Goal: Transaction & Acquisition: Purchase product/service

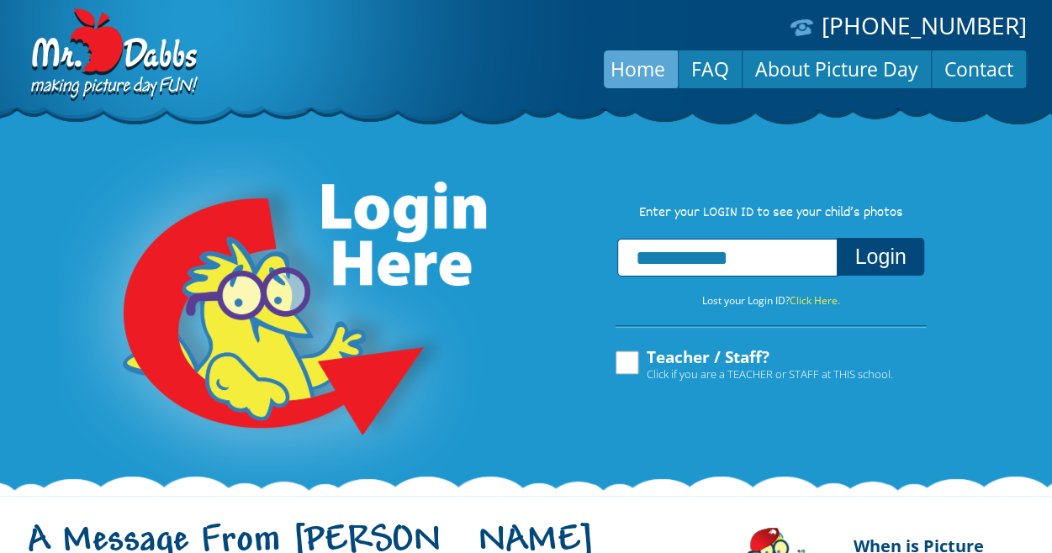
type input "**********"
click at [866, 265] on button "Login" at bounding box center [880, 257] width 87 height 38
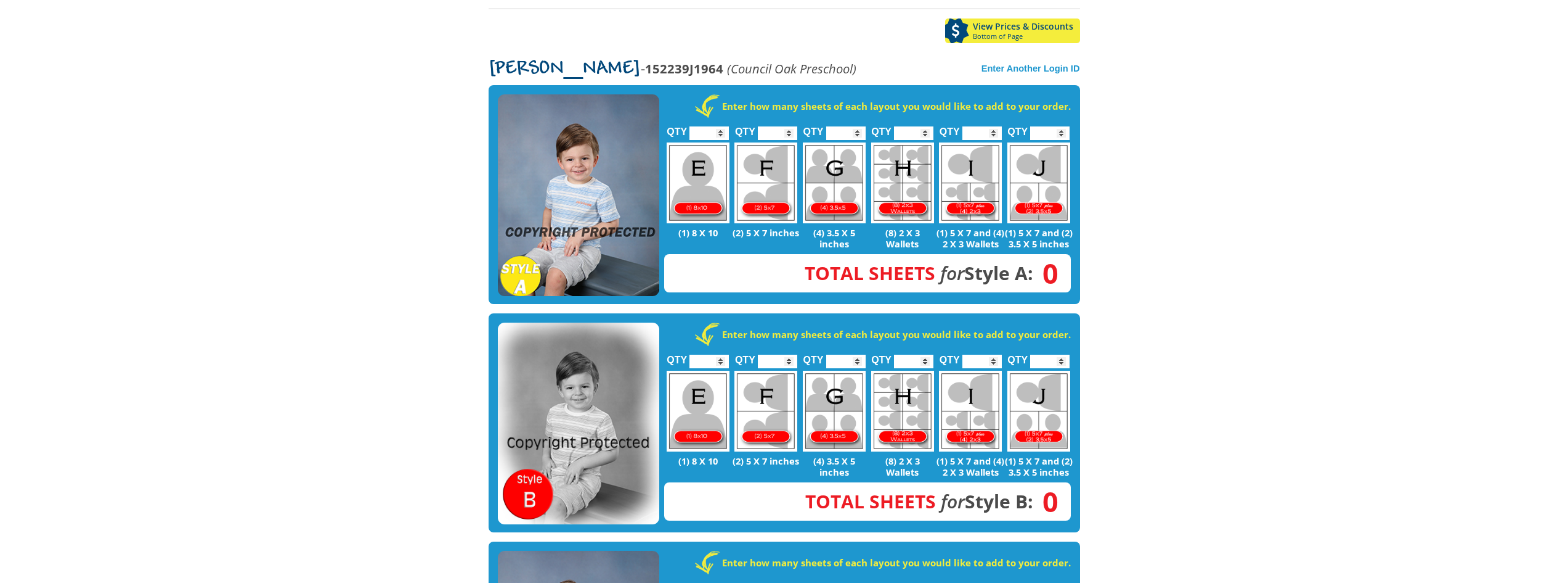
scroll to position [185, 0]
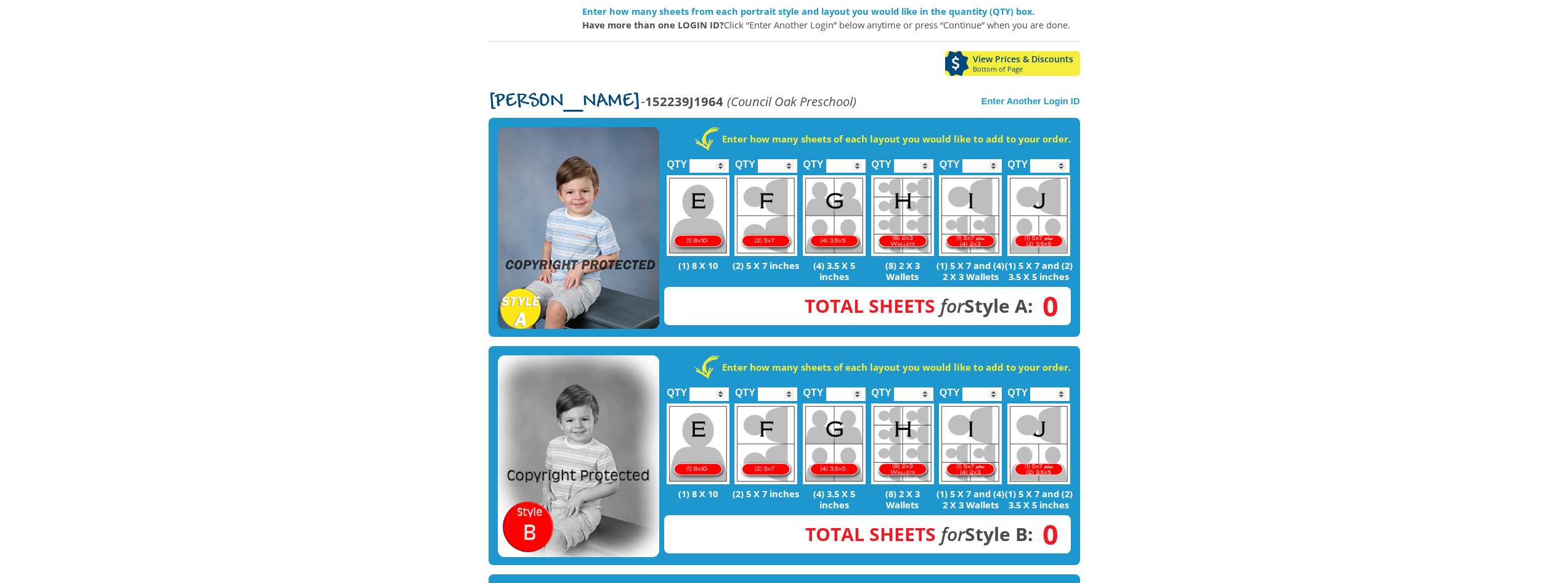
type input "*"
click at [770, 159] on input "*" at bounding box center [777, 166] width 40 height 14
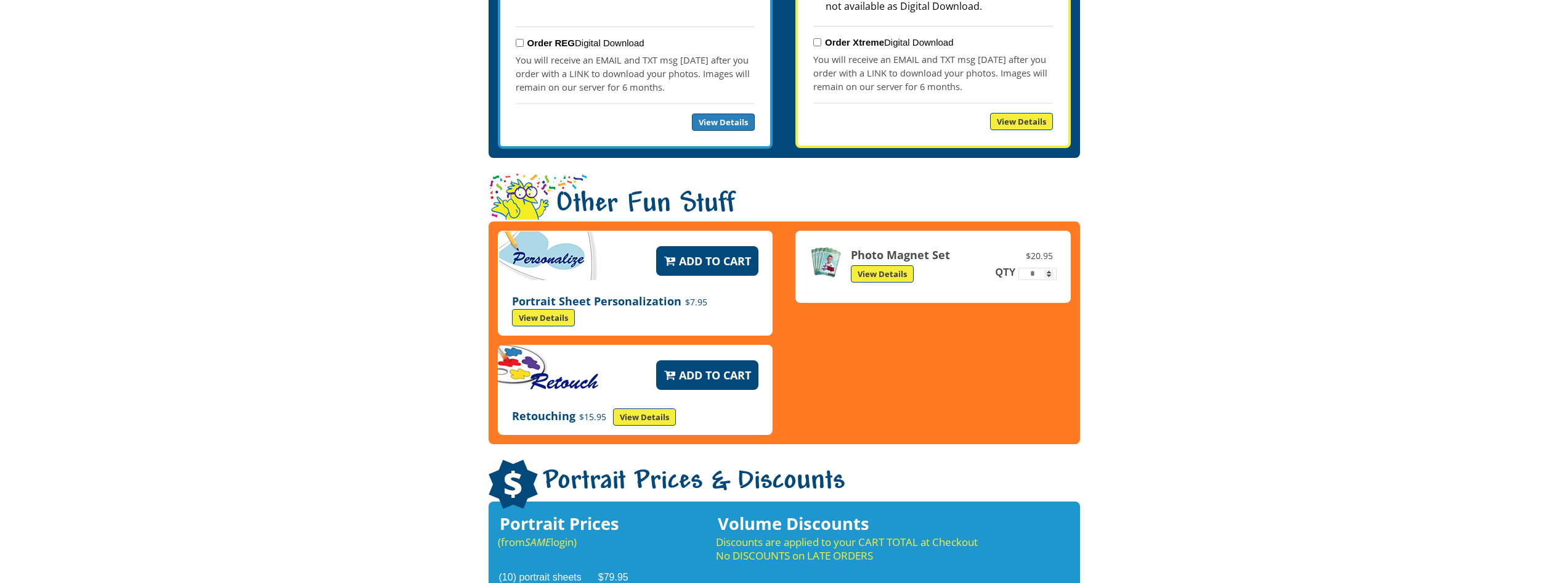
scroll to position [1603, 0]
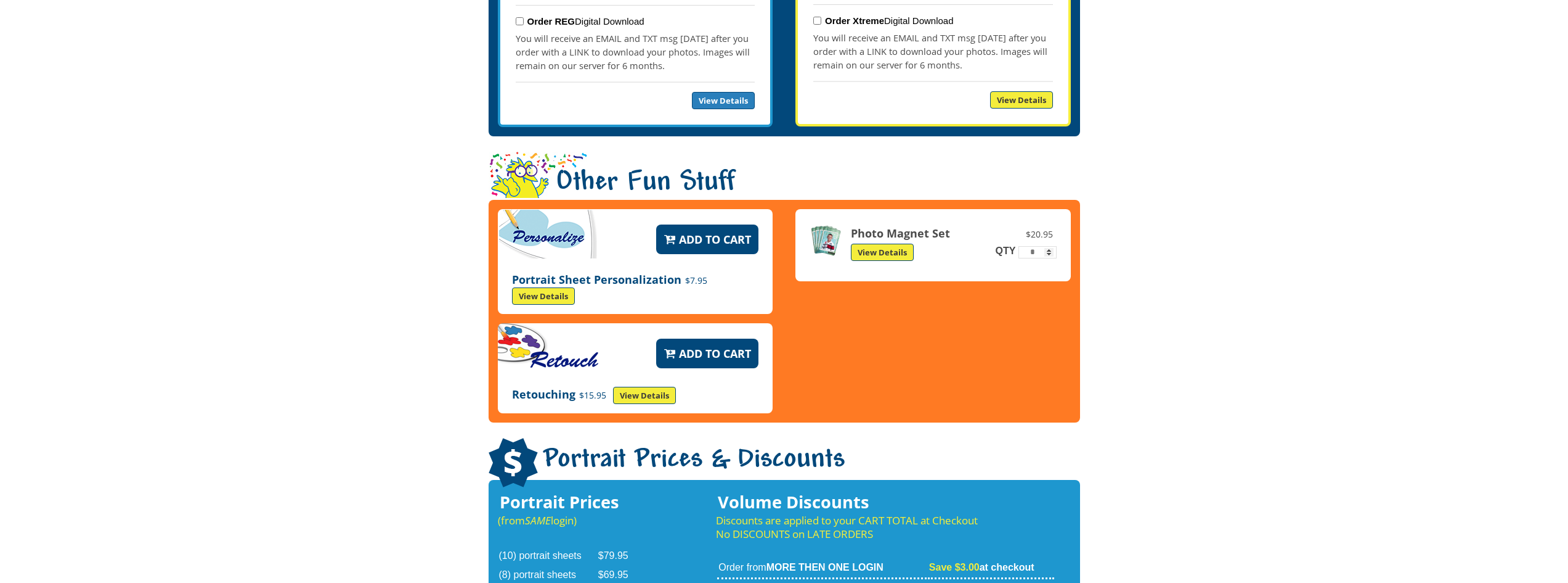
click at [549, 287] on link "View Details" at bounding box center [544, 296] width 63 height 18
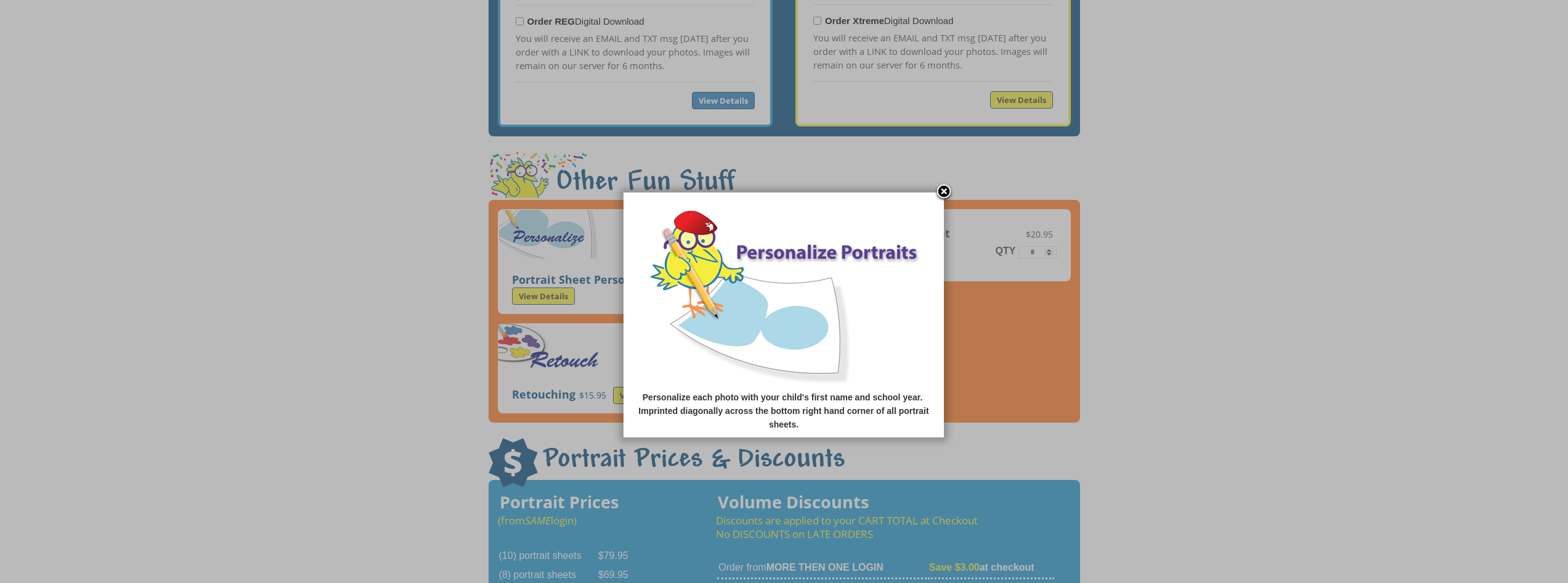
click at [770, 192] on link at bounding box center [944, 192] width 18 height 18
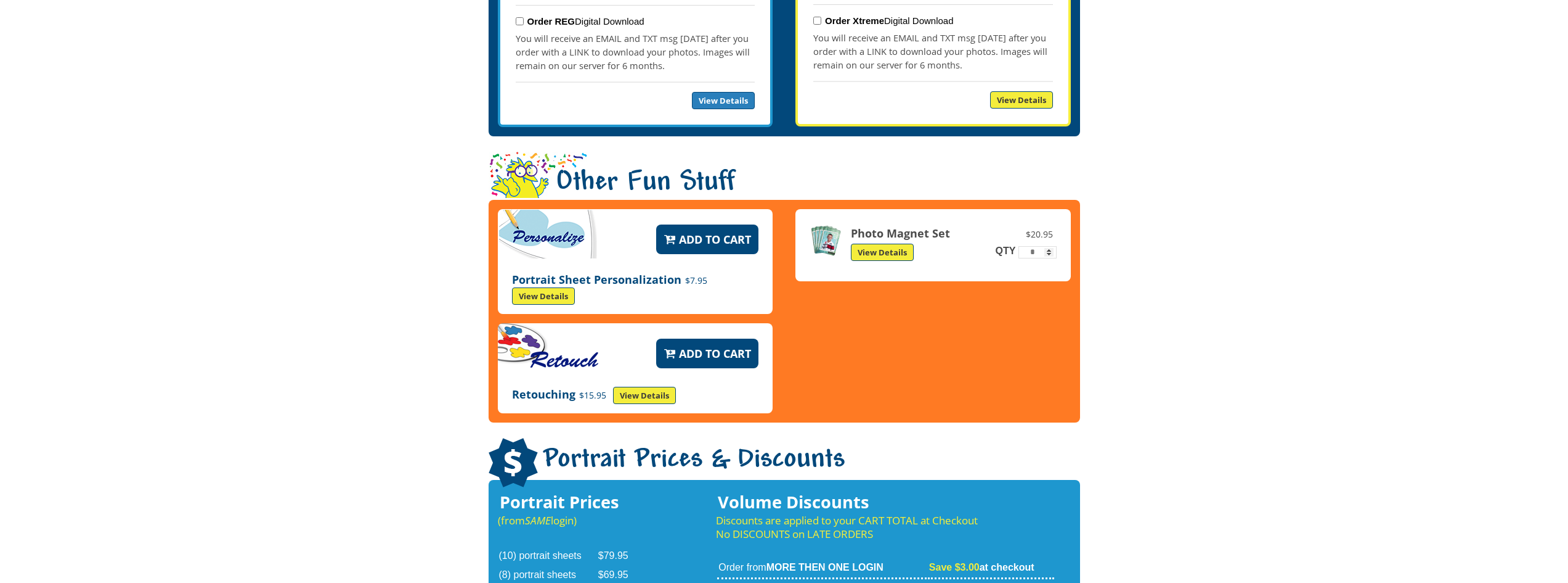
click at [687, 224] on button "Add to Cart" at bounding box center [708, 239] width 103 height 29
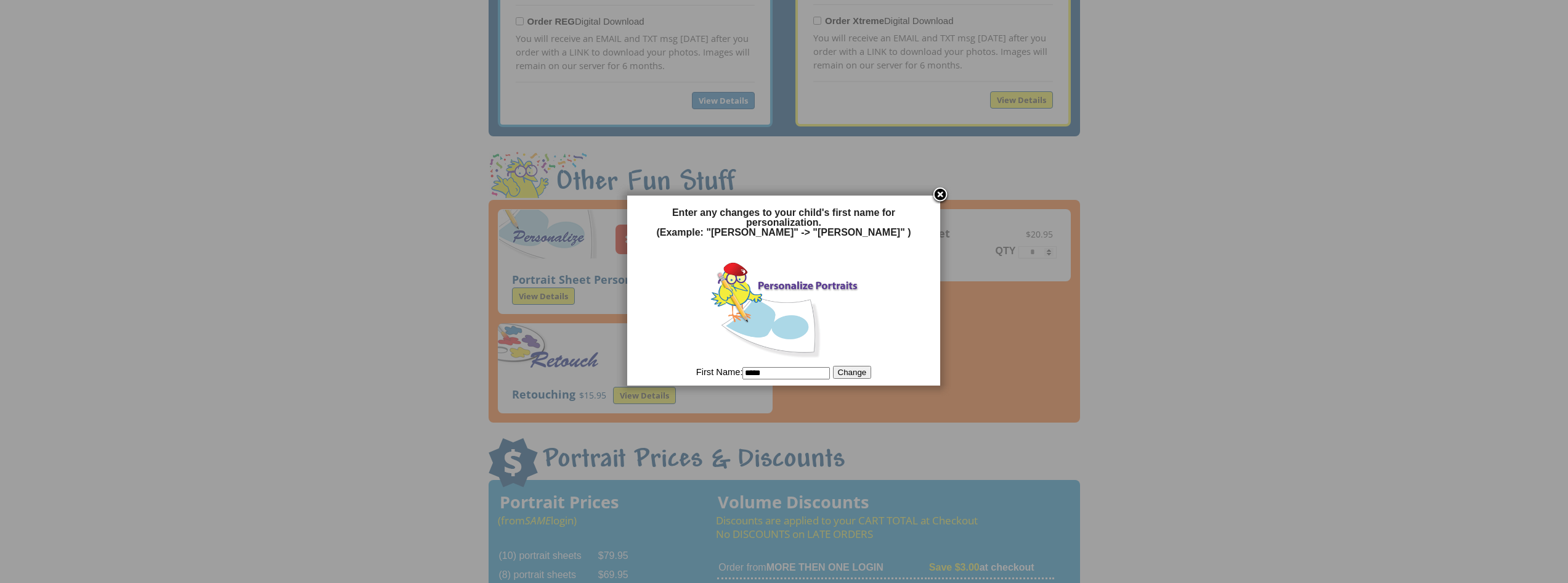
click at [761, 367] on input "*****" at bounding box center [785, 373] width 87 height 12
type input "**********"
click at [770, 373] on button "Change" at bounding box center [852, 373] width 39 height 13
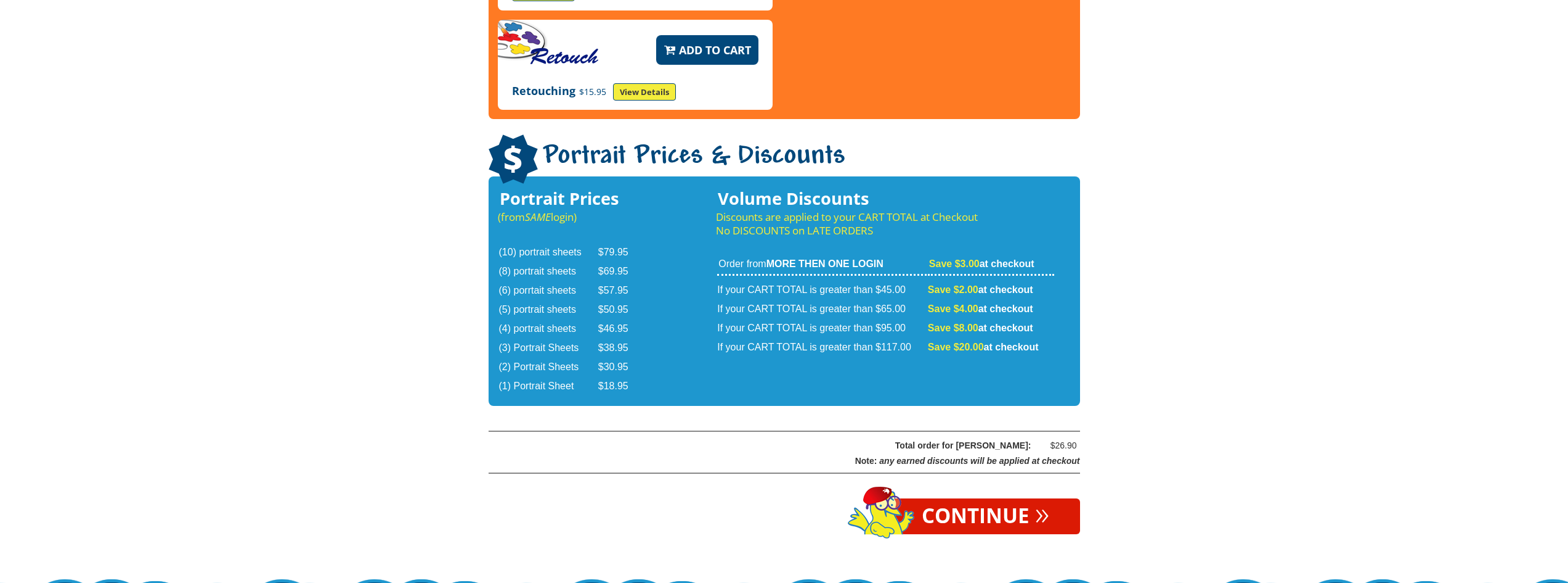
scroll to position [1912, 0]
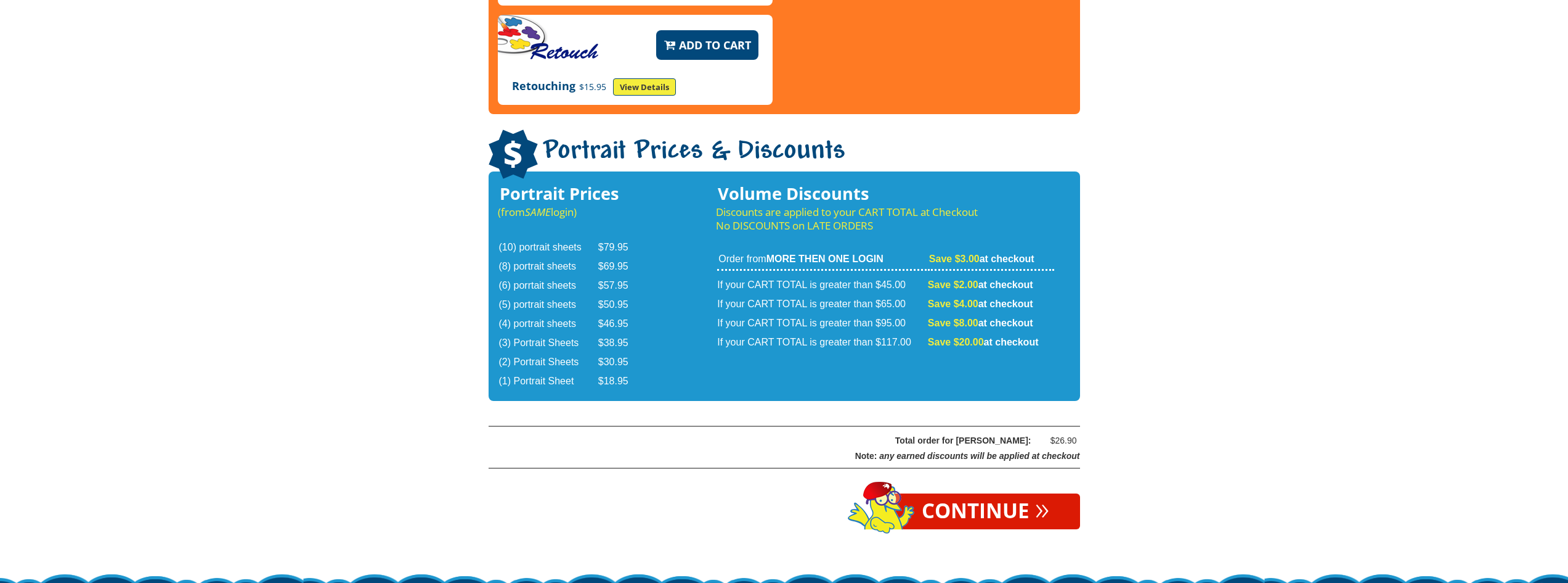
click at [770, 406] on link "Continue »" at bounding box center [985, 511] width 189 height 36
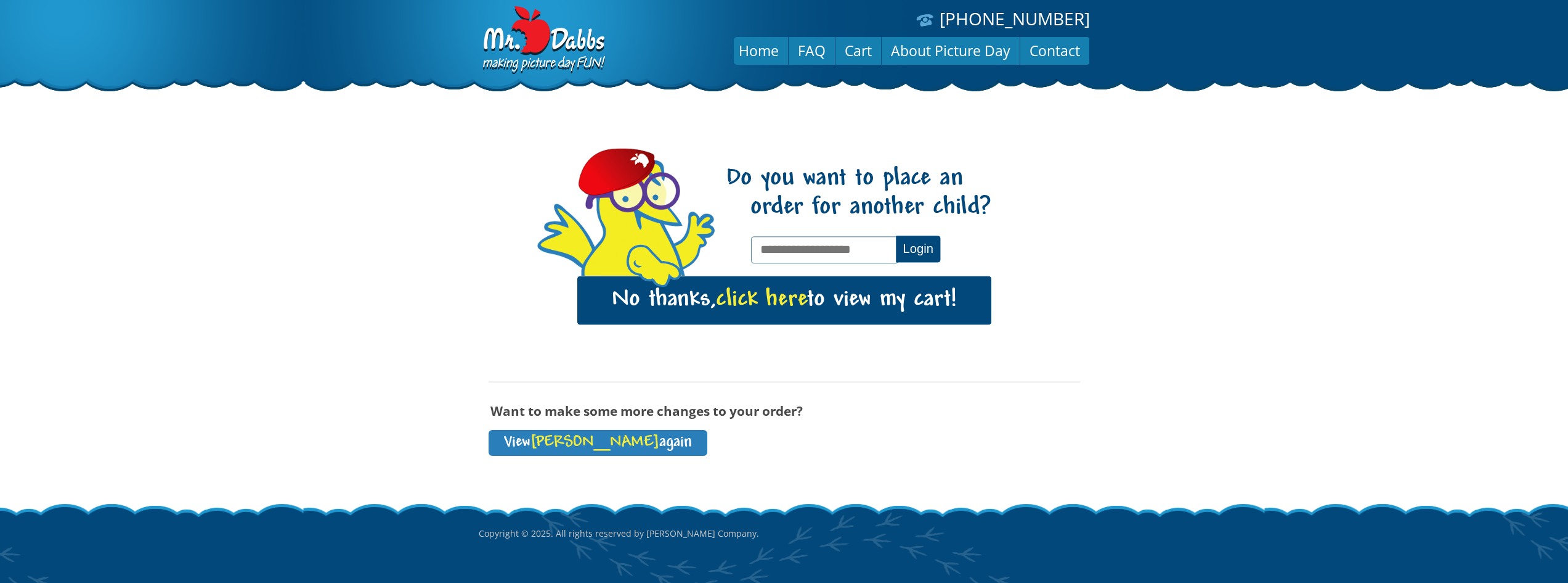
click at [837, 309] on link "No thanks, click here to view my cart!" at bounding box center [784, 301] width 414 height 48
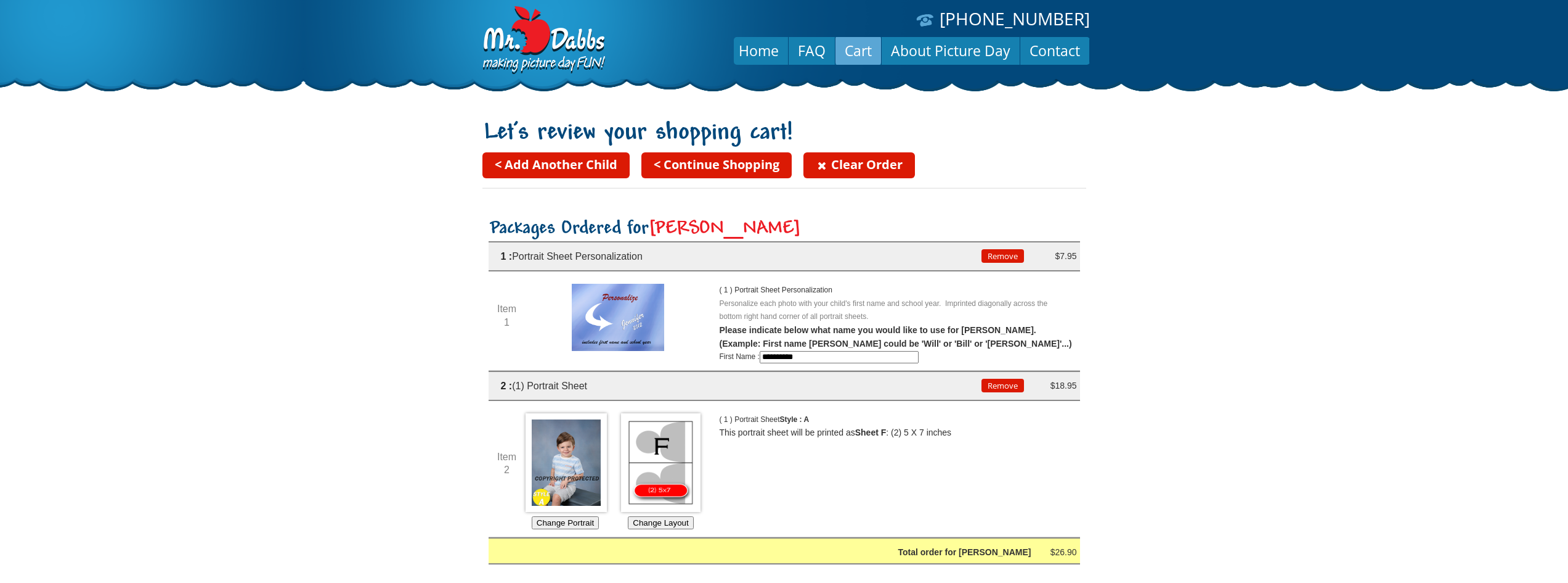
click at [758, 166] on link "< Continue Shopping" at bounding box center [716, 165] width 150 height 26
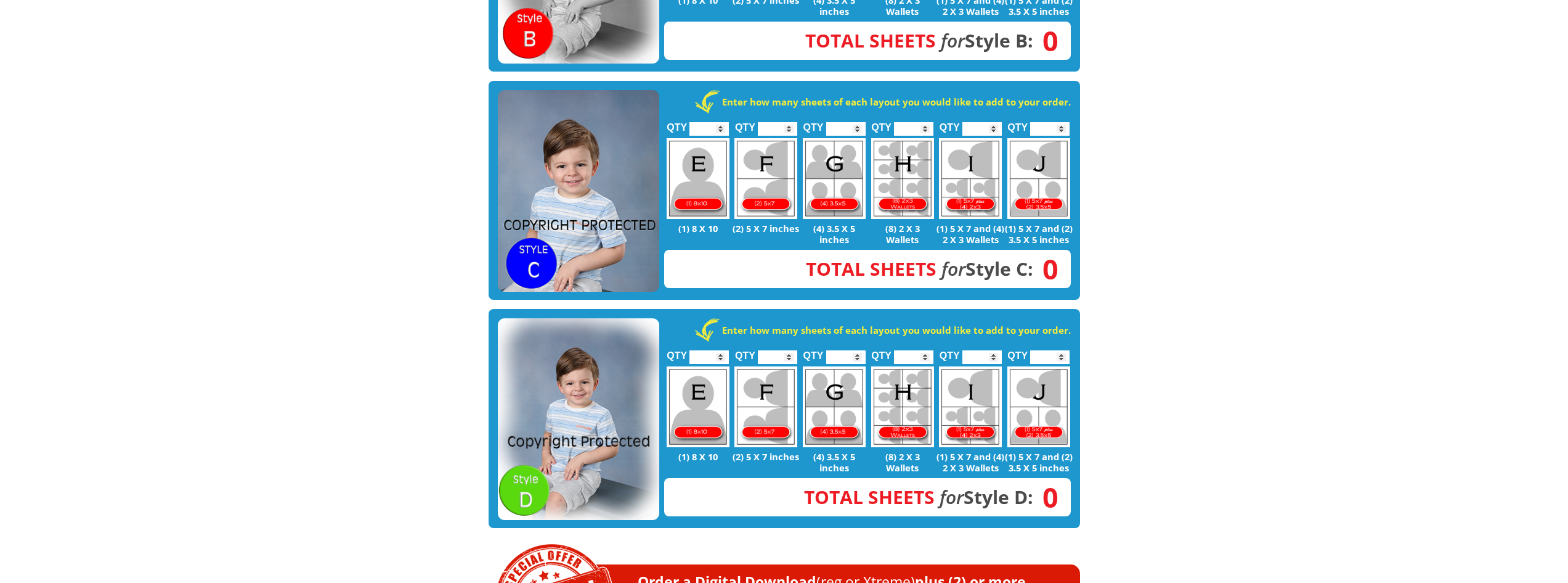
scroll to position [617, 0]
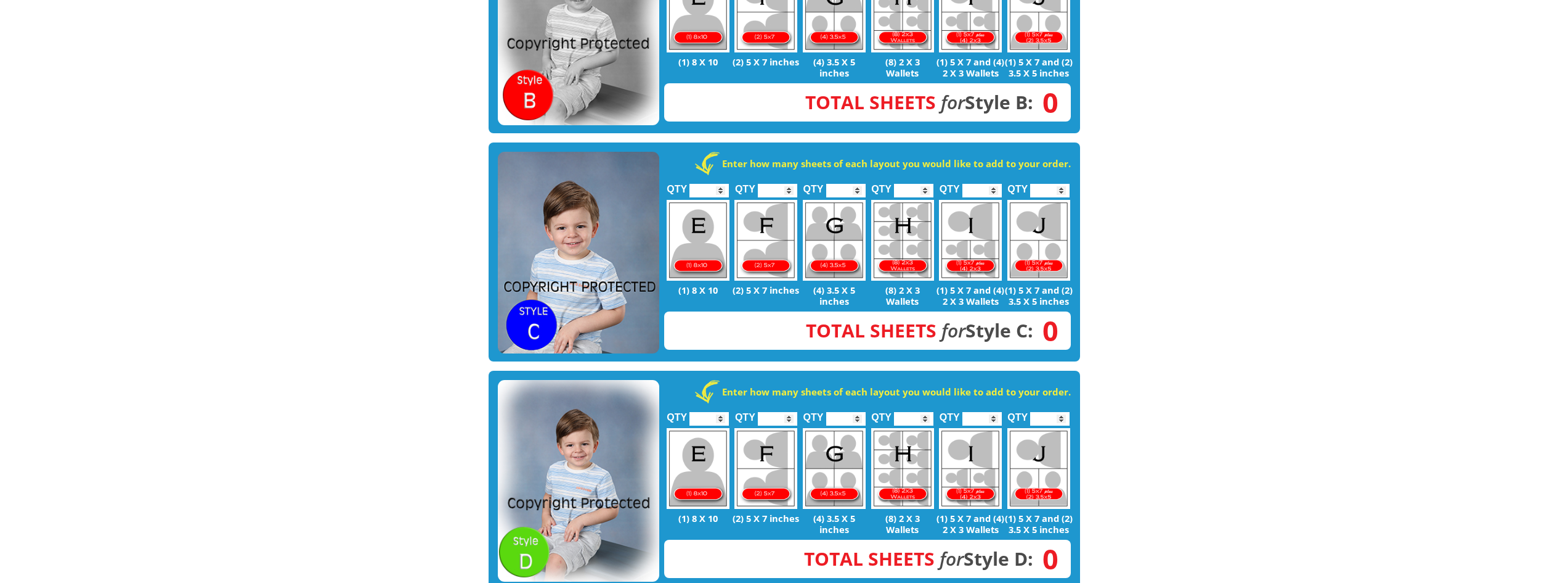
type input "*"
click at [789, 184] on input "*" at bounding box center [777, 191] width 40 height 14
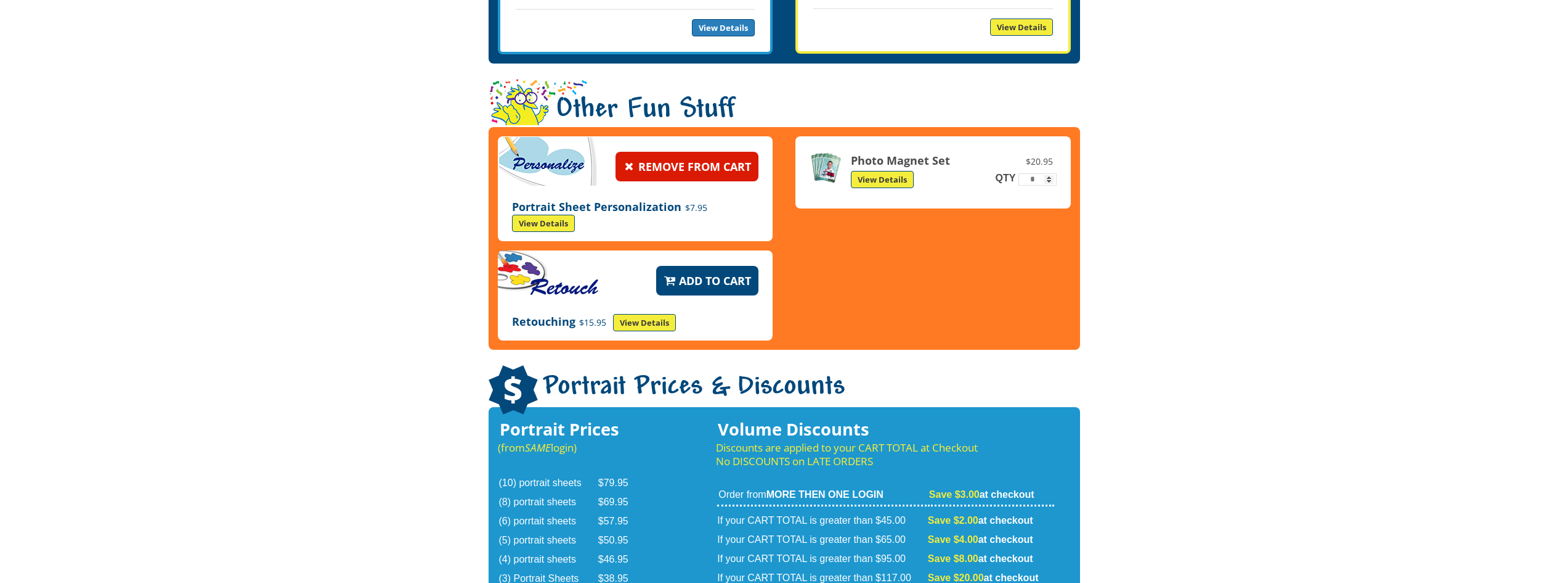
scroll to position [1622, 0]
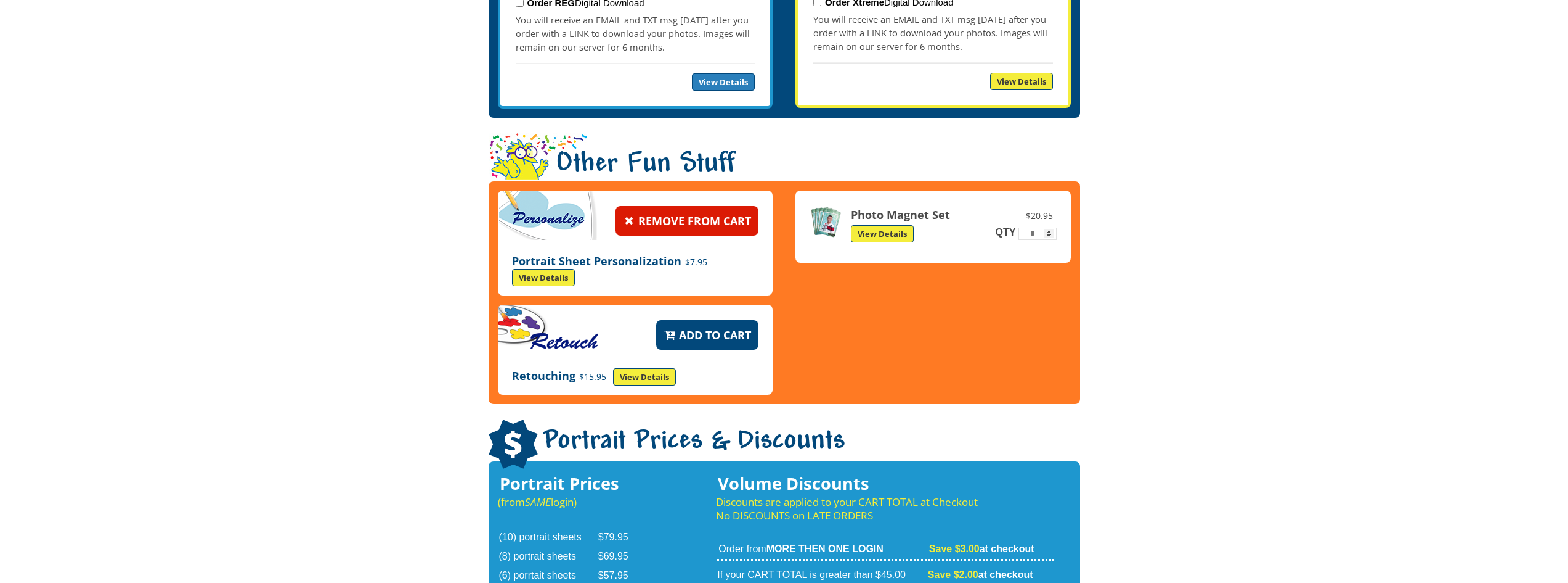
click at [901, 225] on link "View Details" at bounding box center [882, 234] width 63 height 18
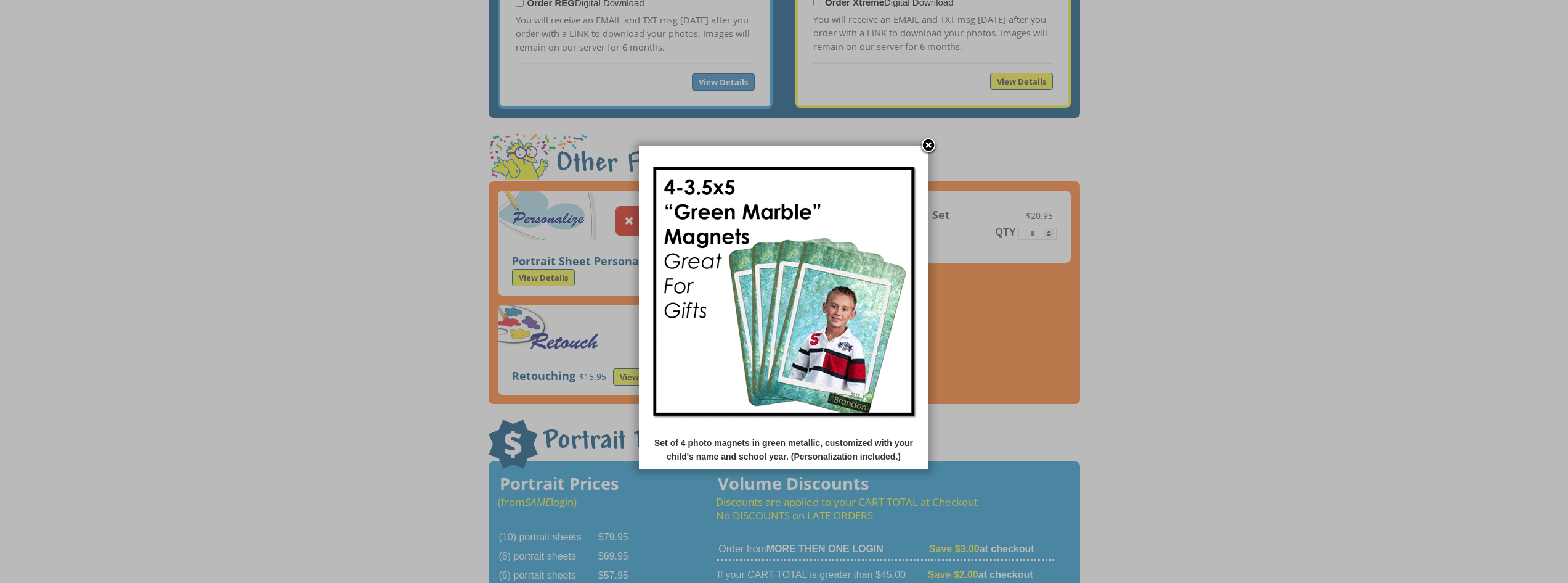
click at [928, 144] on link at bounding box center [928, 146] width 18 height 18
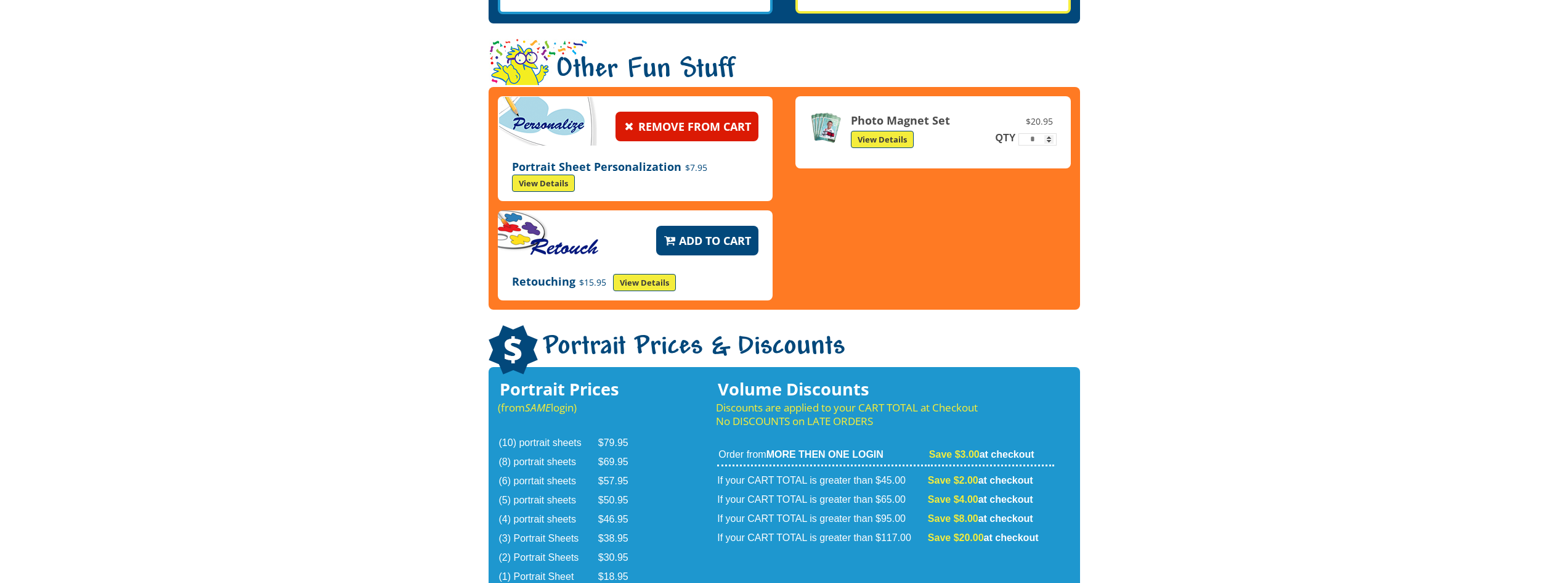
scroll to position [1992, 0]
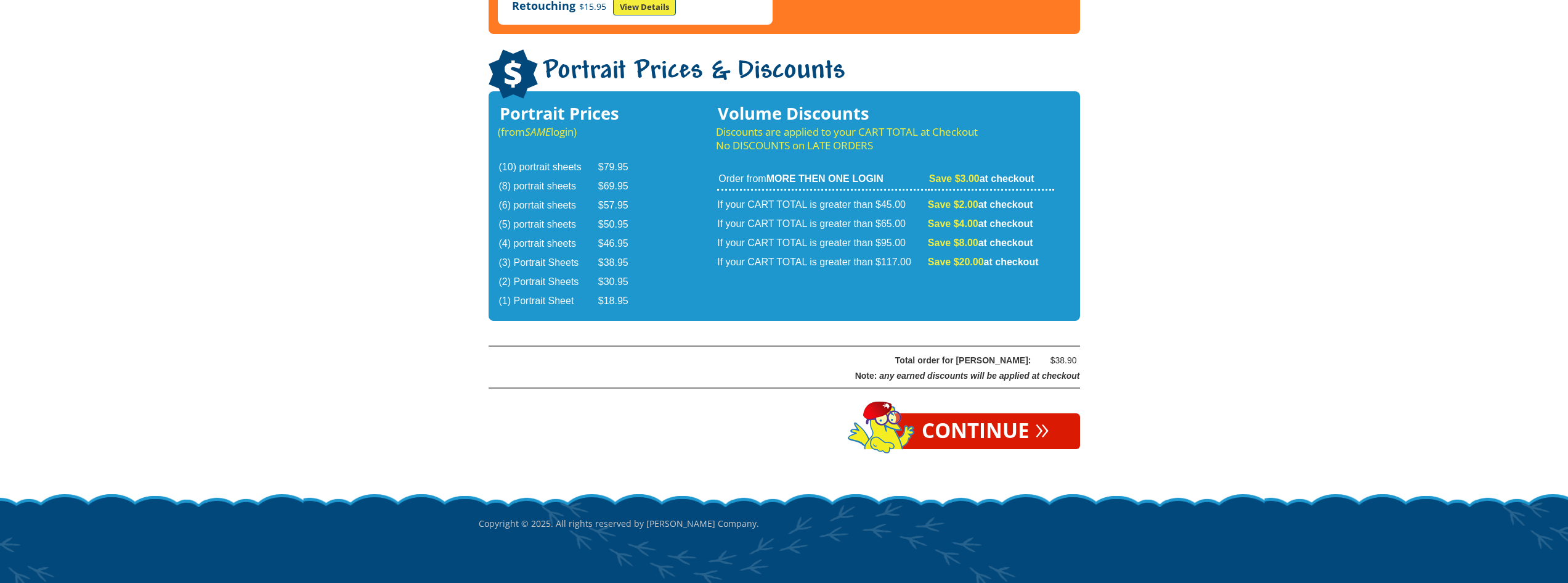
click at [969, 413] on link "Continue »" at bounding box center [985, 430] width 189 height 36
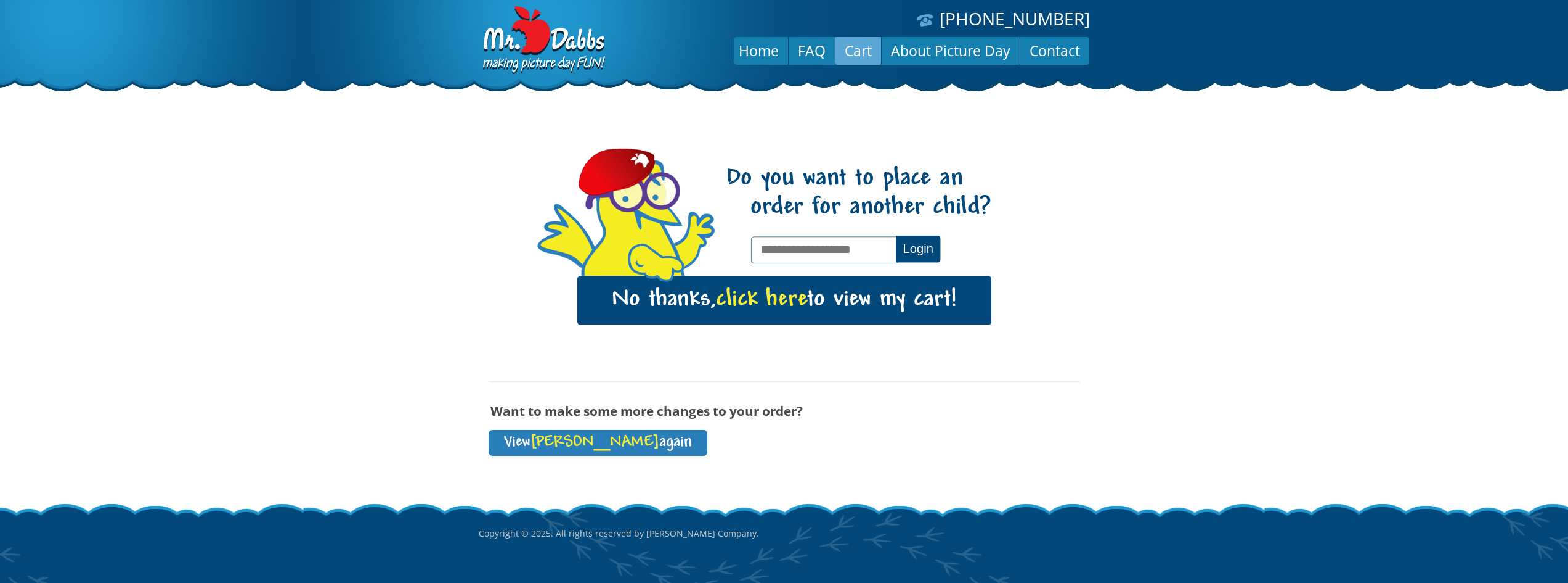
click at [857, 48] on link "Cart" at bounding box center [858, 51] width 45 height 29
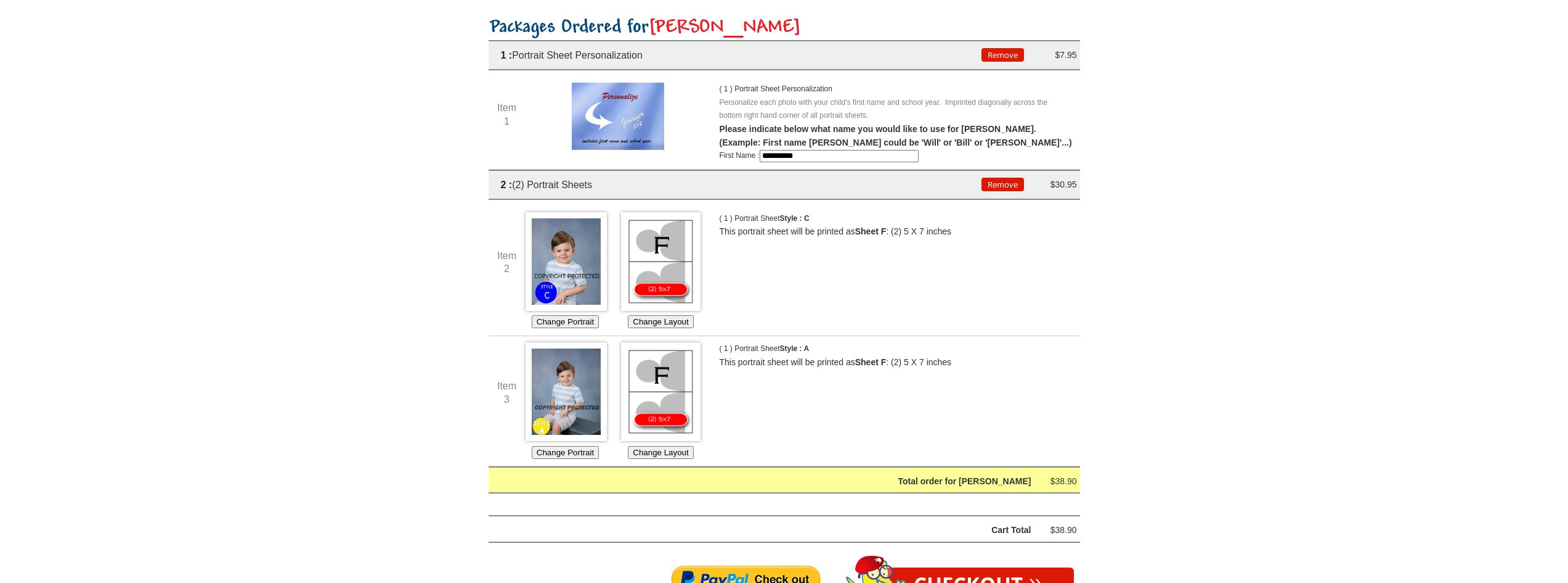
scroll to position [246, 0]
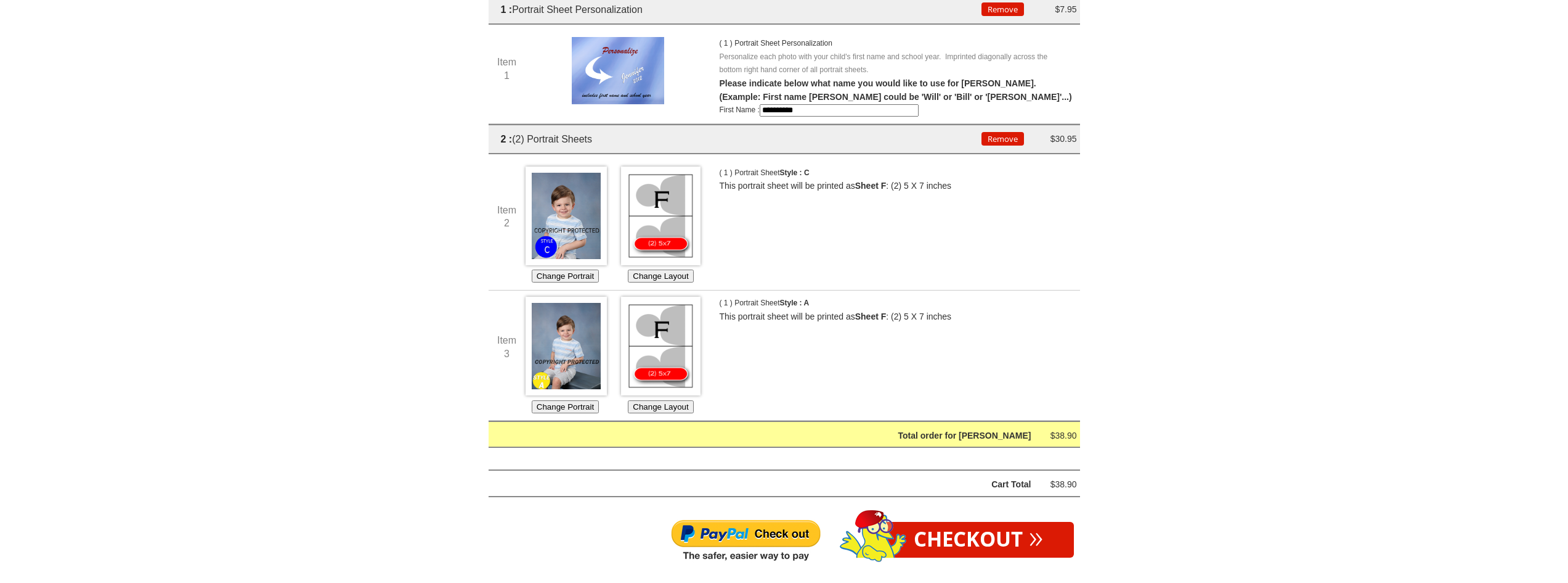
click at [570, 216] on img at bounding box center [566, 216] width 81 height 99
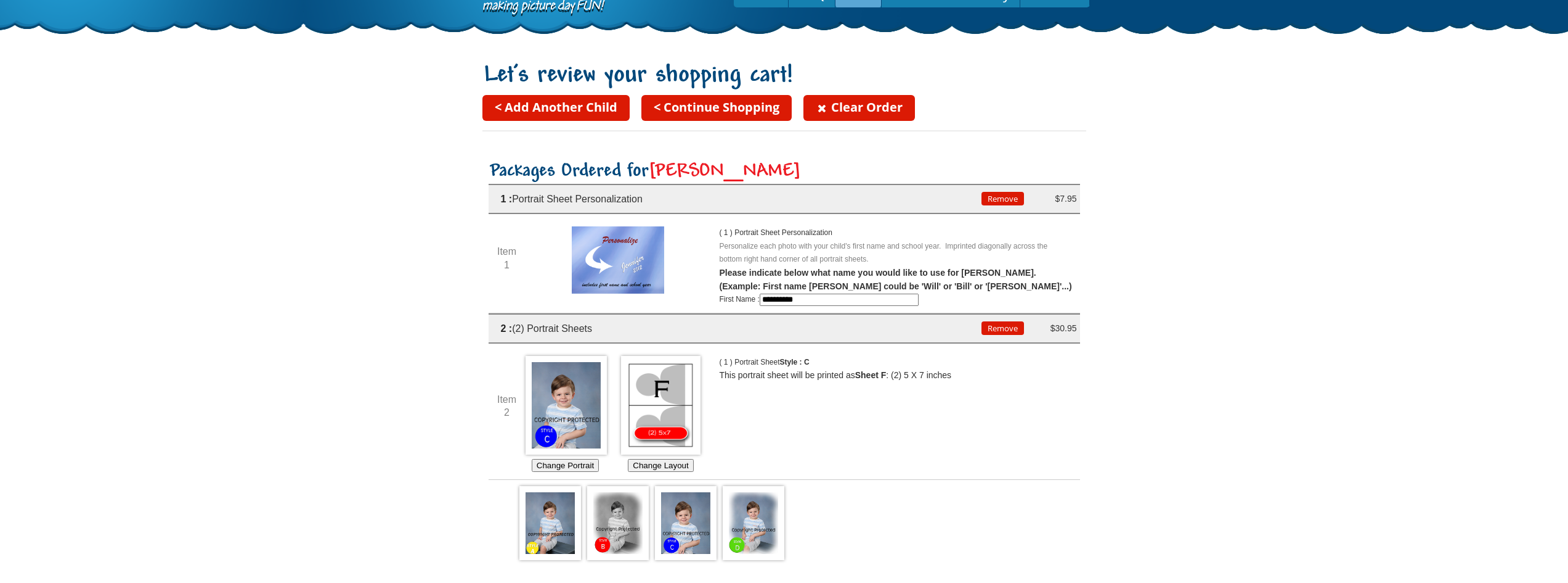
scroll to position [0, 0]
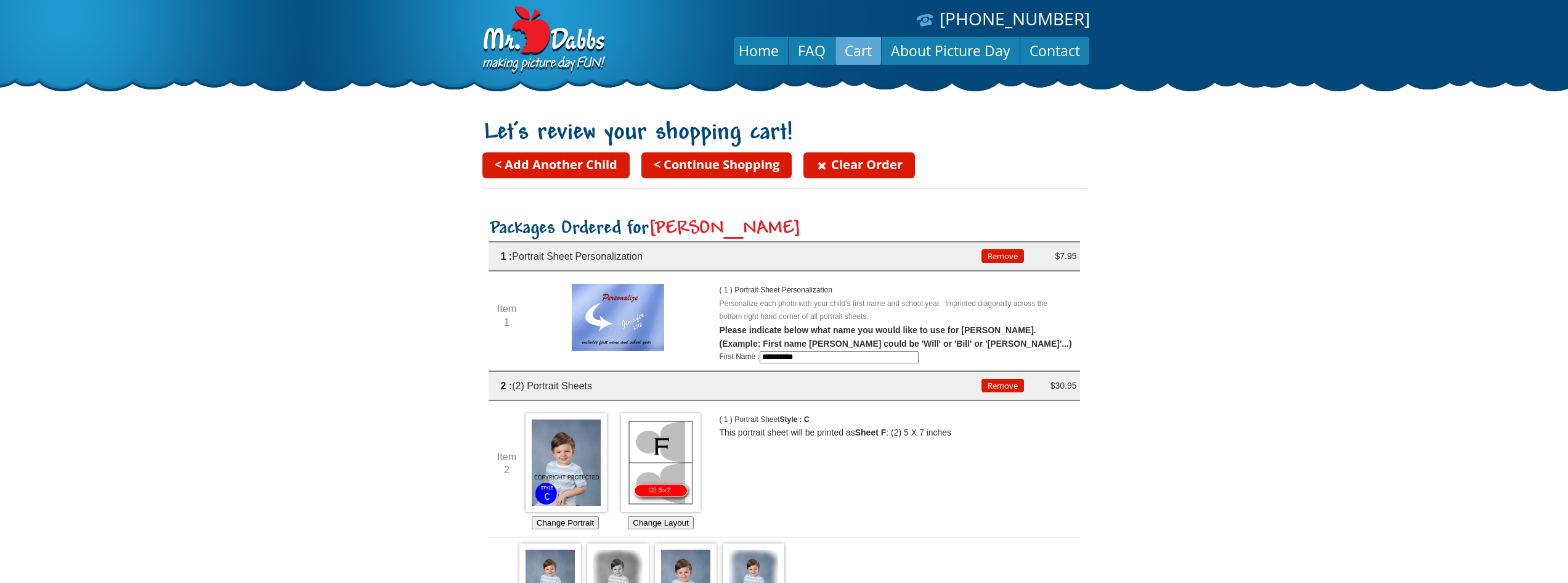
click at [741, 157] on link "< Continue Shopping" at bounding box center [716, 165] width 150 height 26
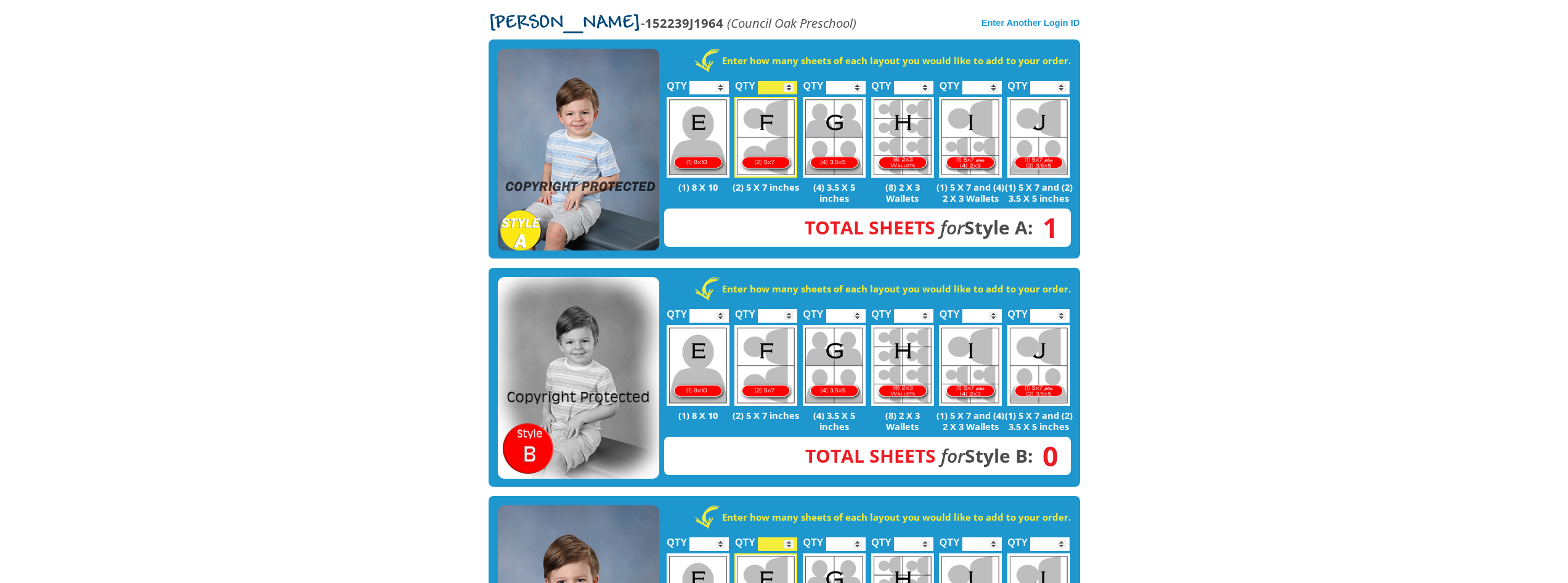
scroll to position [370, 0]
